Goal: Check status: Check status

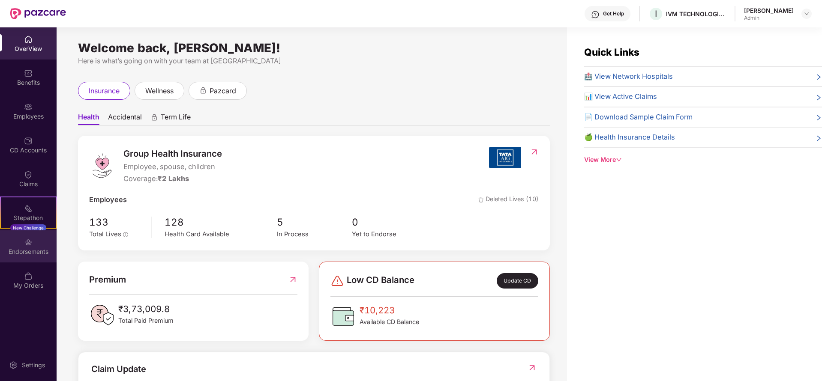
click at [32, 243] on img at bounding box center [28, 242] width 9 height 9
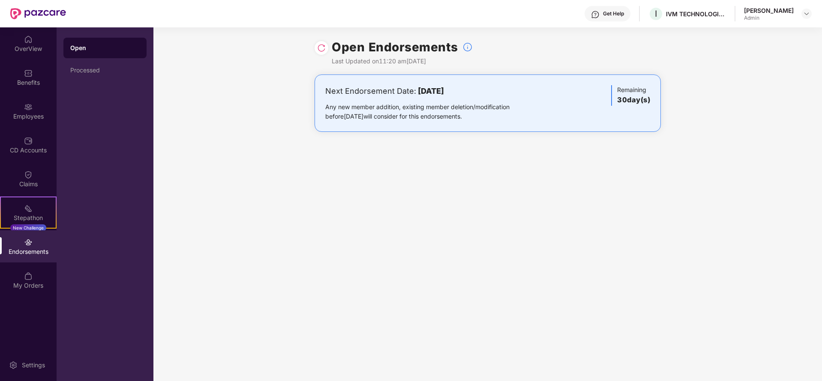
click at [37, 248] on div "Endorsements" at bounding box center [28, 252] width 57 height 9
click at [85, 73] on div "Processed" at bounding box center [104, 70] width 69 height 7
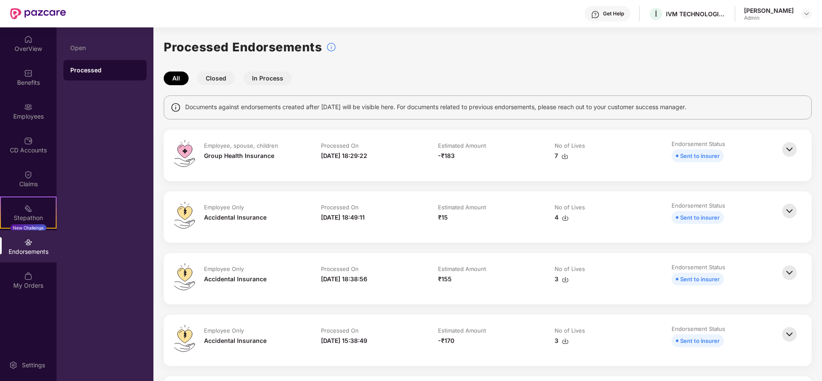
click at [792, 151] on img at bounding box center [789, 149] width 19 height 19
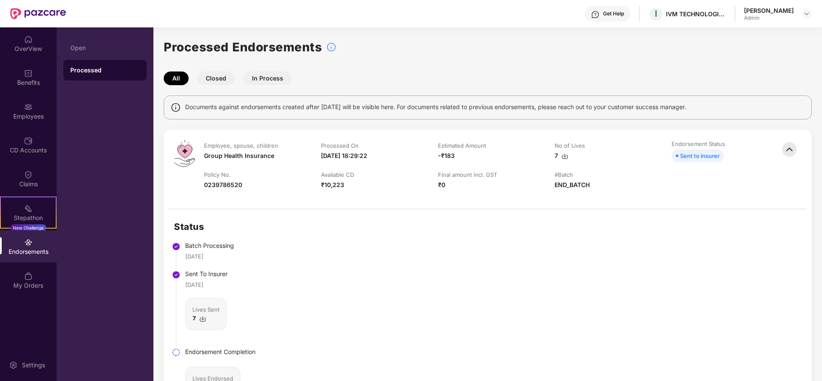
click at [784, 150] on img at bounding box center [789, 149] width 19 height 19
